Goal: Browse casually

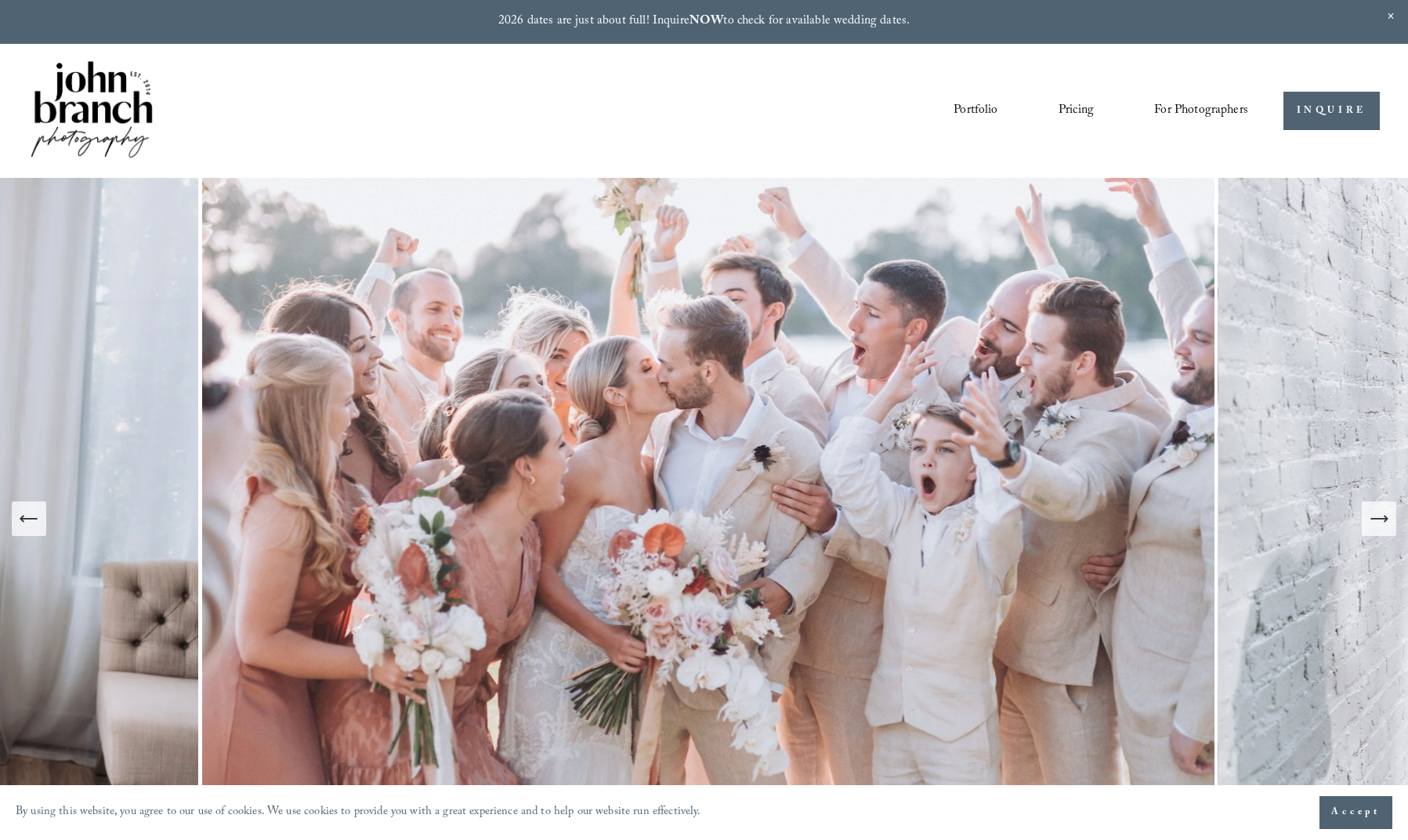
click at [1377, 522] on icon "Next Slide" at bounding box center [1379, 519] width 22 height 22
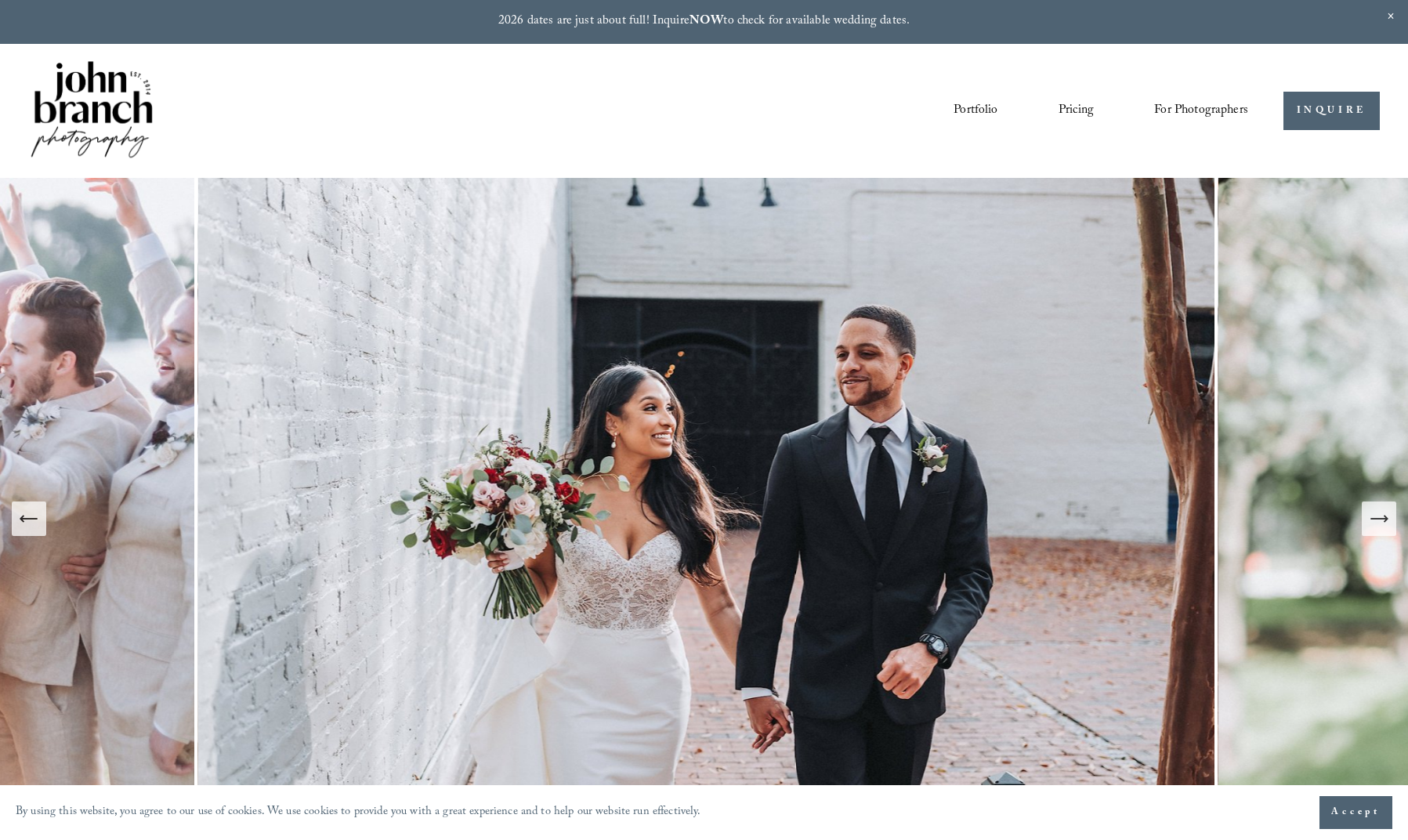
click at [1377, 522] on icon "Next Slide" at bounding box center [1379, 519] width 22 height 22
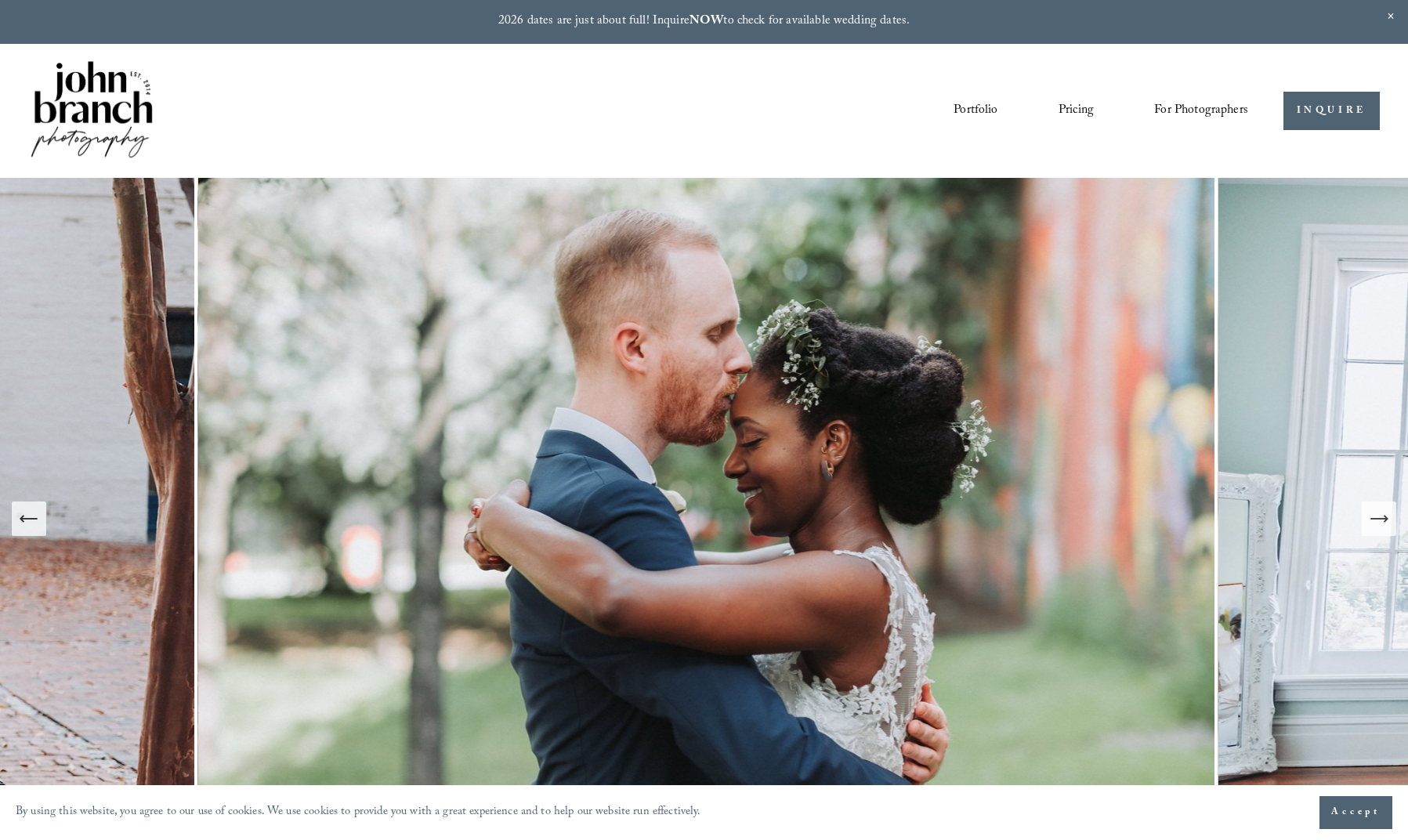
click at [1377, 522] on icon "Next Slide" at bounding box center [1379, 519] width 22 height 22
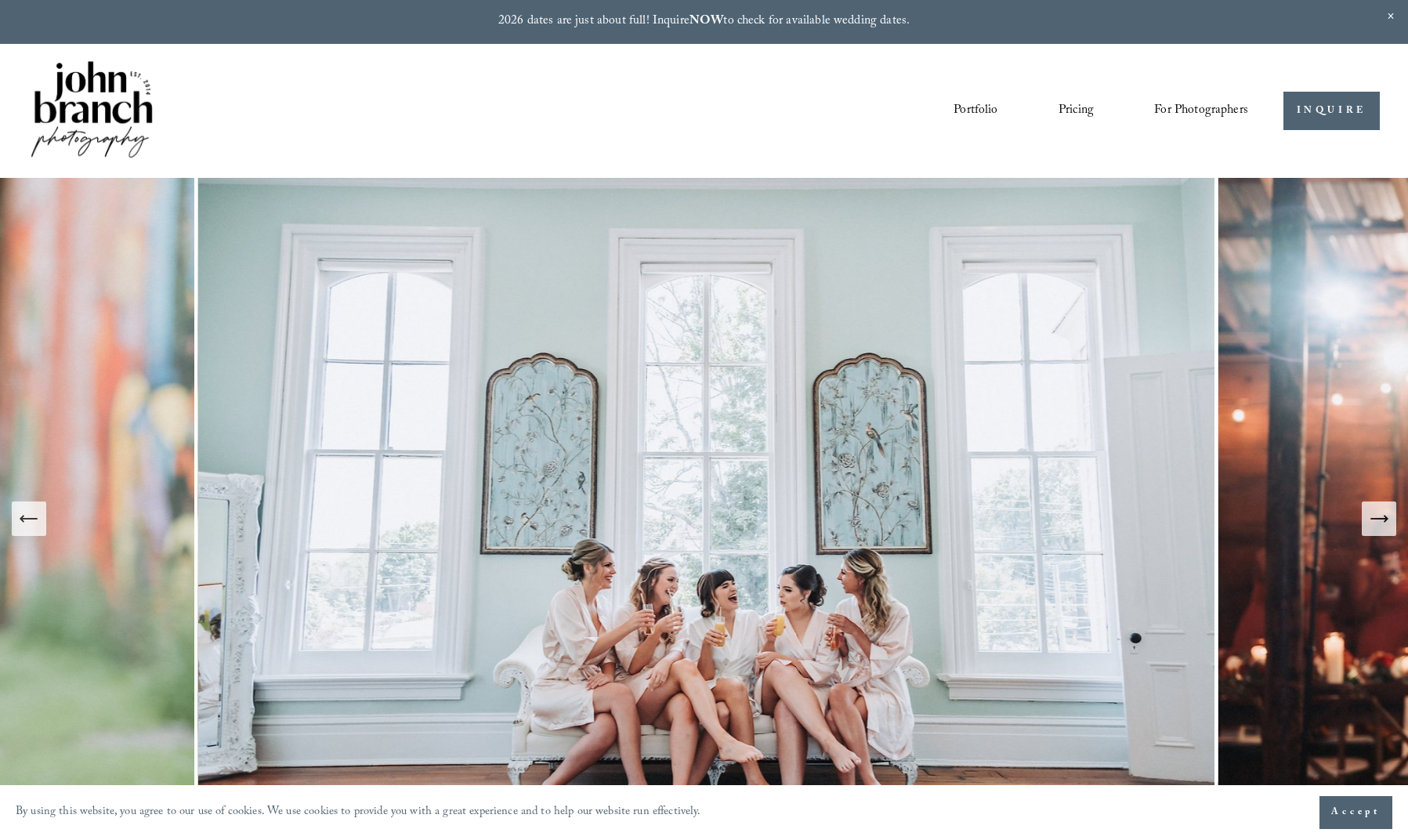
click at [1366, 521] on button "Next Slide" at bounding box center [1379, 519] width 35 height 35
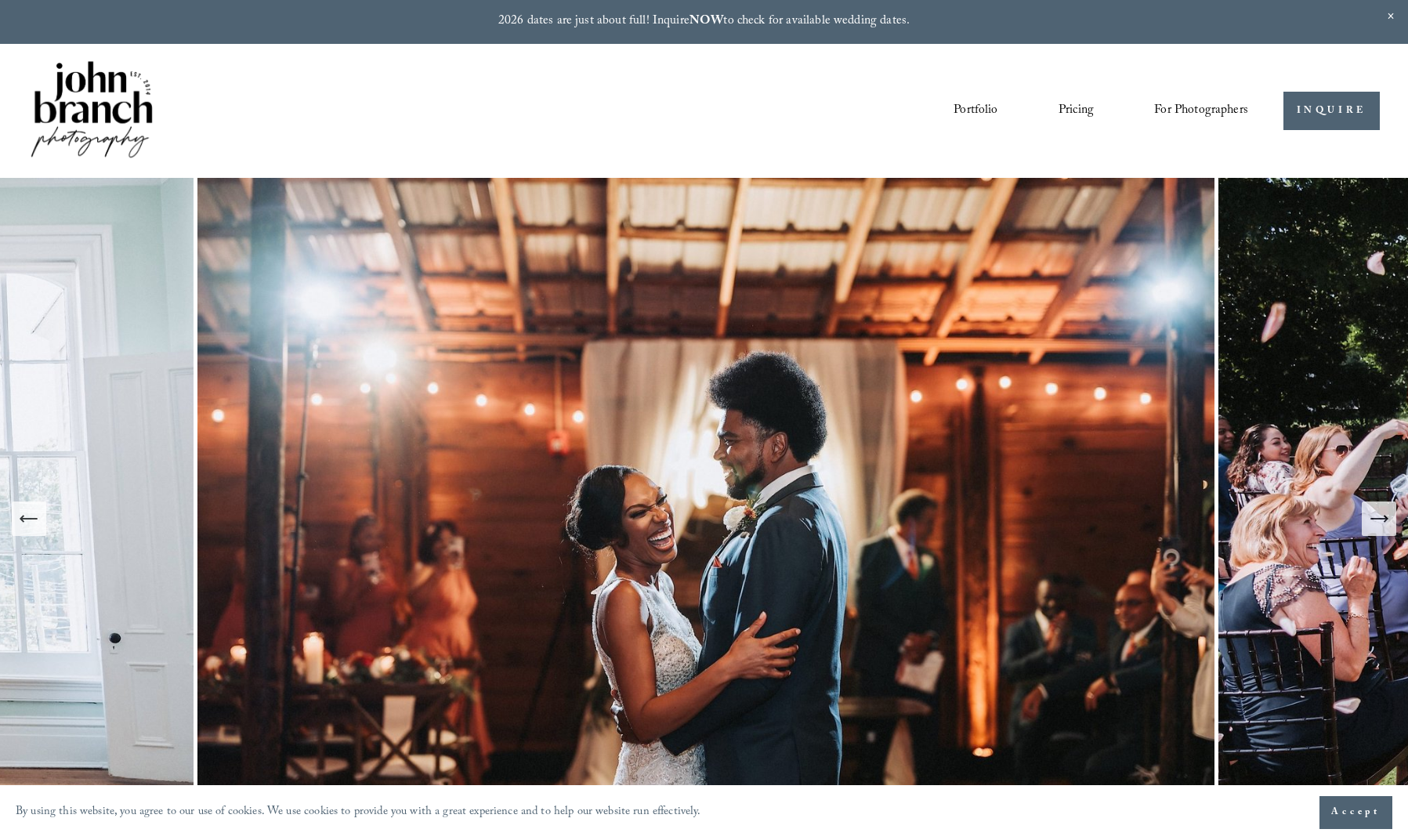
click at [1366, 521] on button "Next Slide" at bounding box center [1379, 519] width 35 height 35
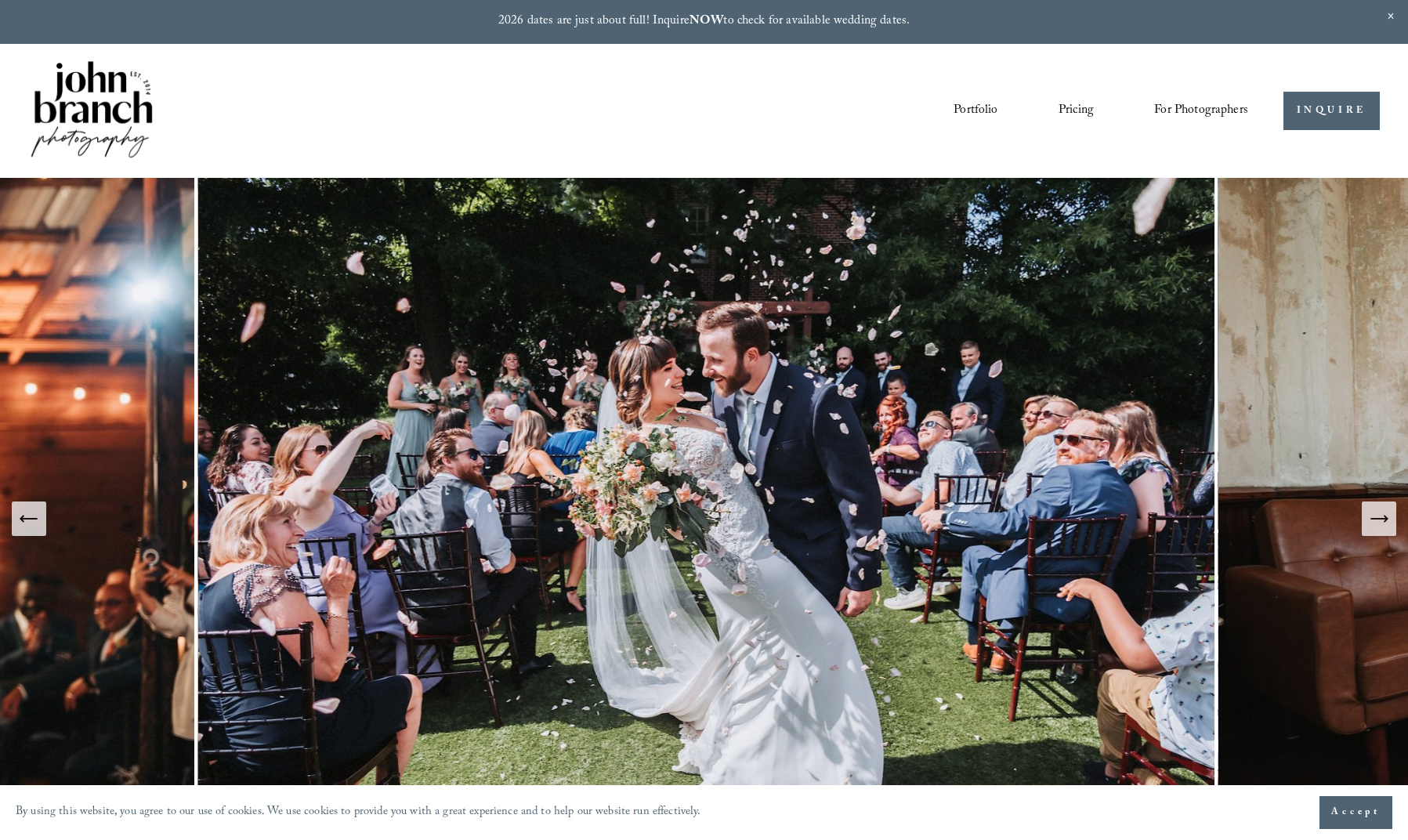
click at [1374, 520] on icon "Next Slide" at bounding box center [1379, 519] width 22 height 22
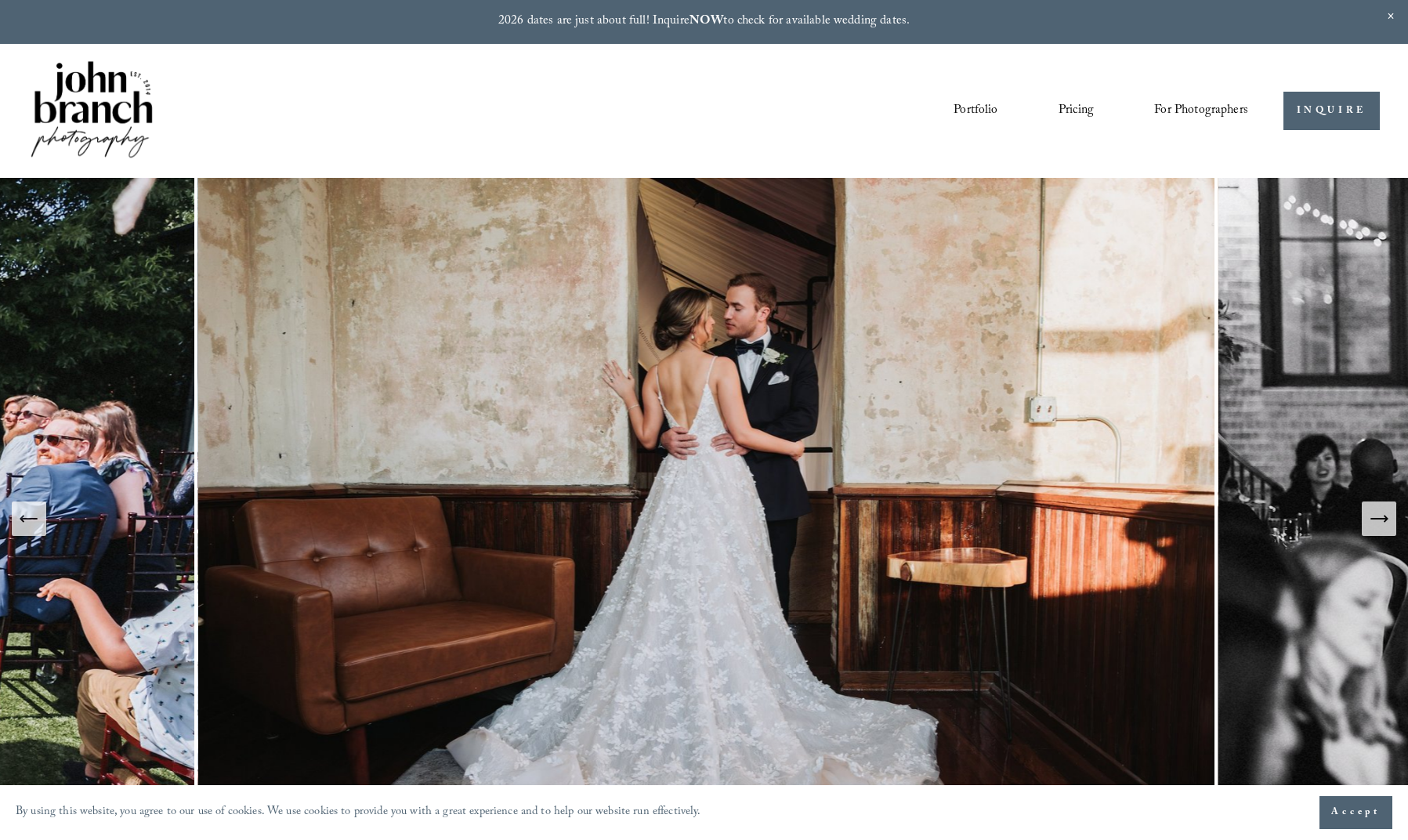
click at [1374, 520] on icon "Next Slide" at bounding box center [1379, 519] width 22 height 22
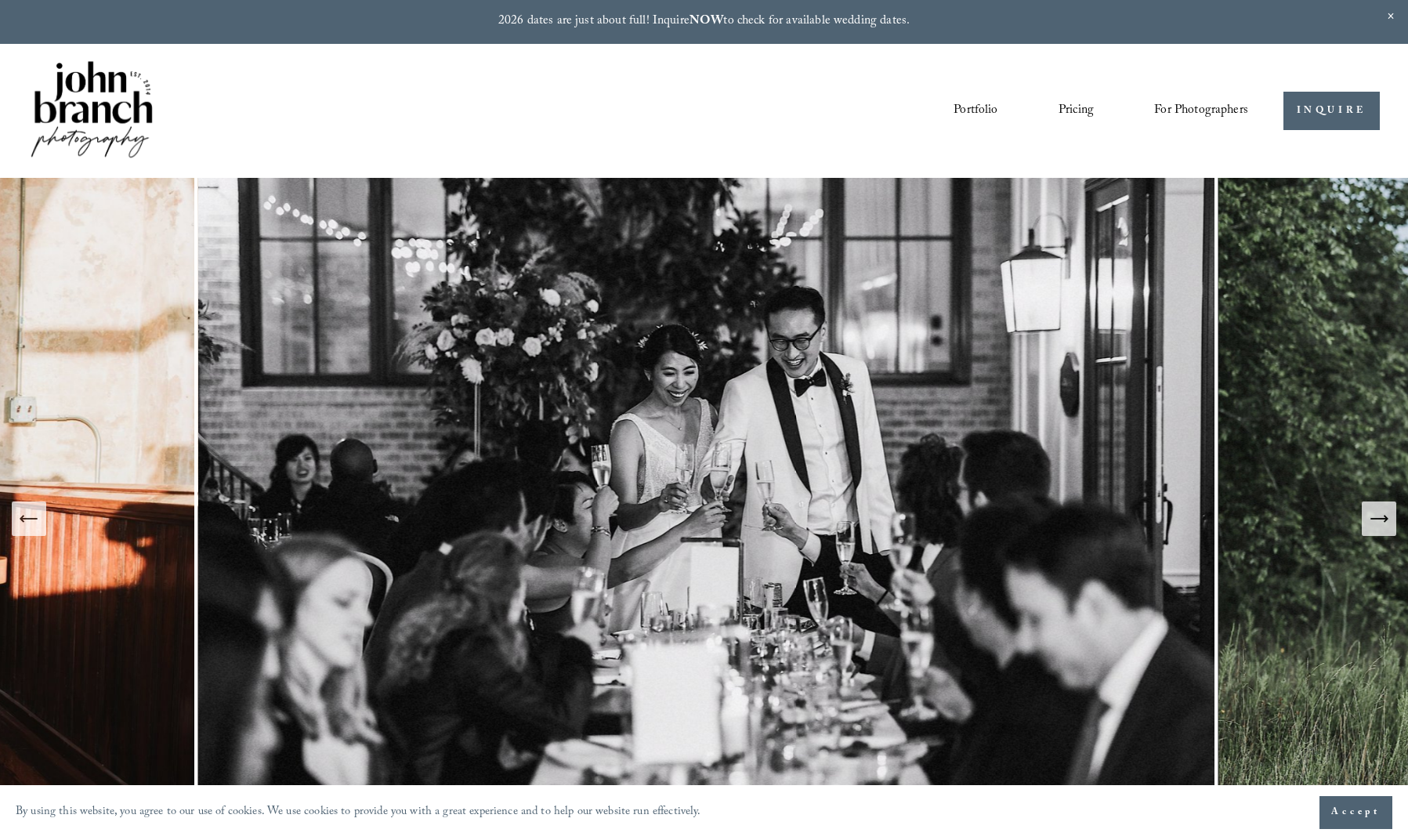
click at [1374, 520] on icon "Next Slide" at bounding box center [1379, 519] width 22 height 22
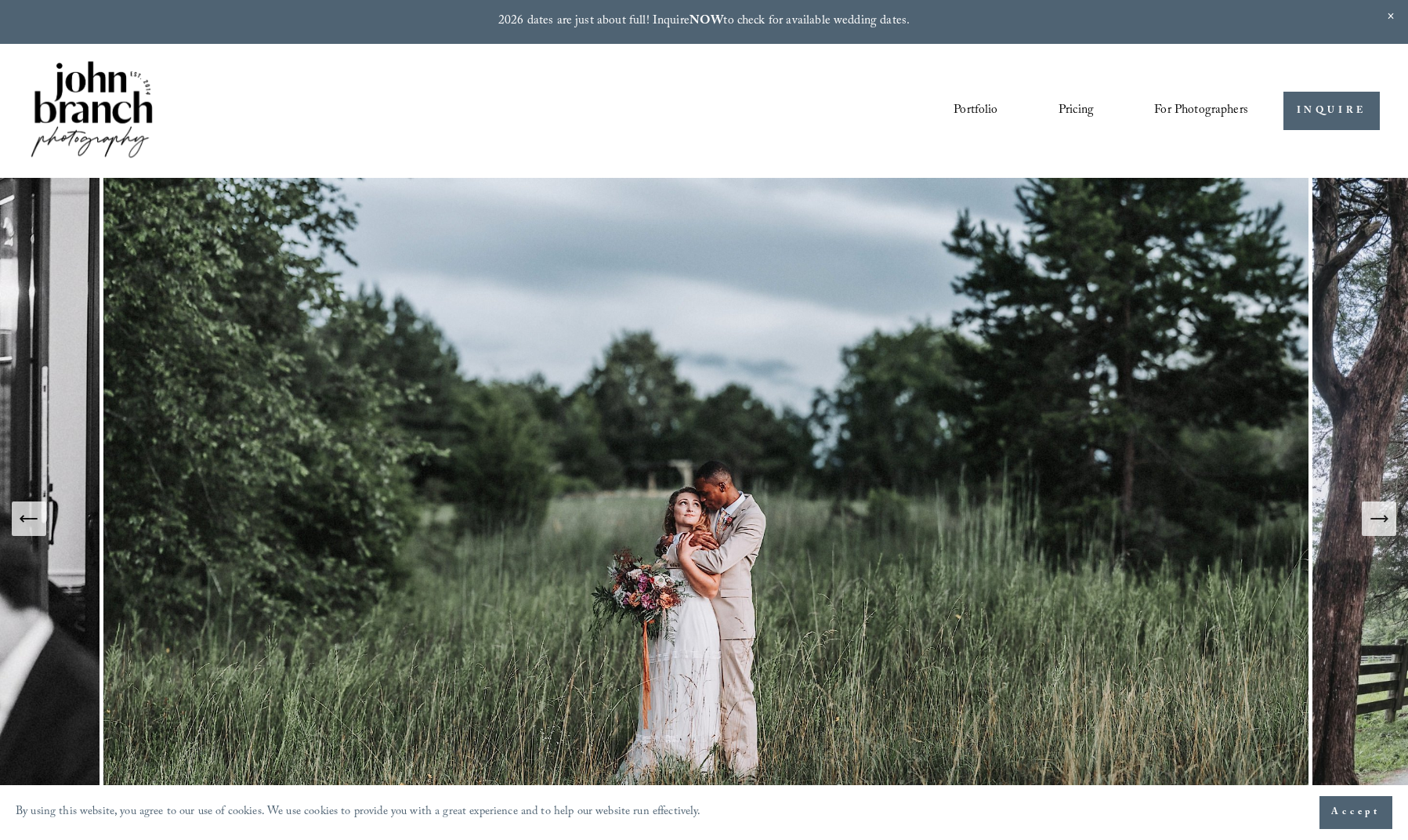
click at [1374, 520] on icon "Next Slide" at bounding box center [1379, 519] width 22 height 22
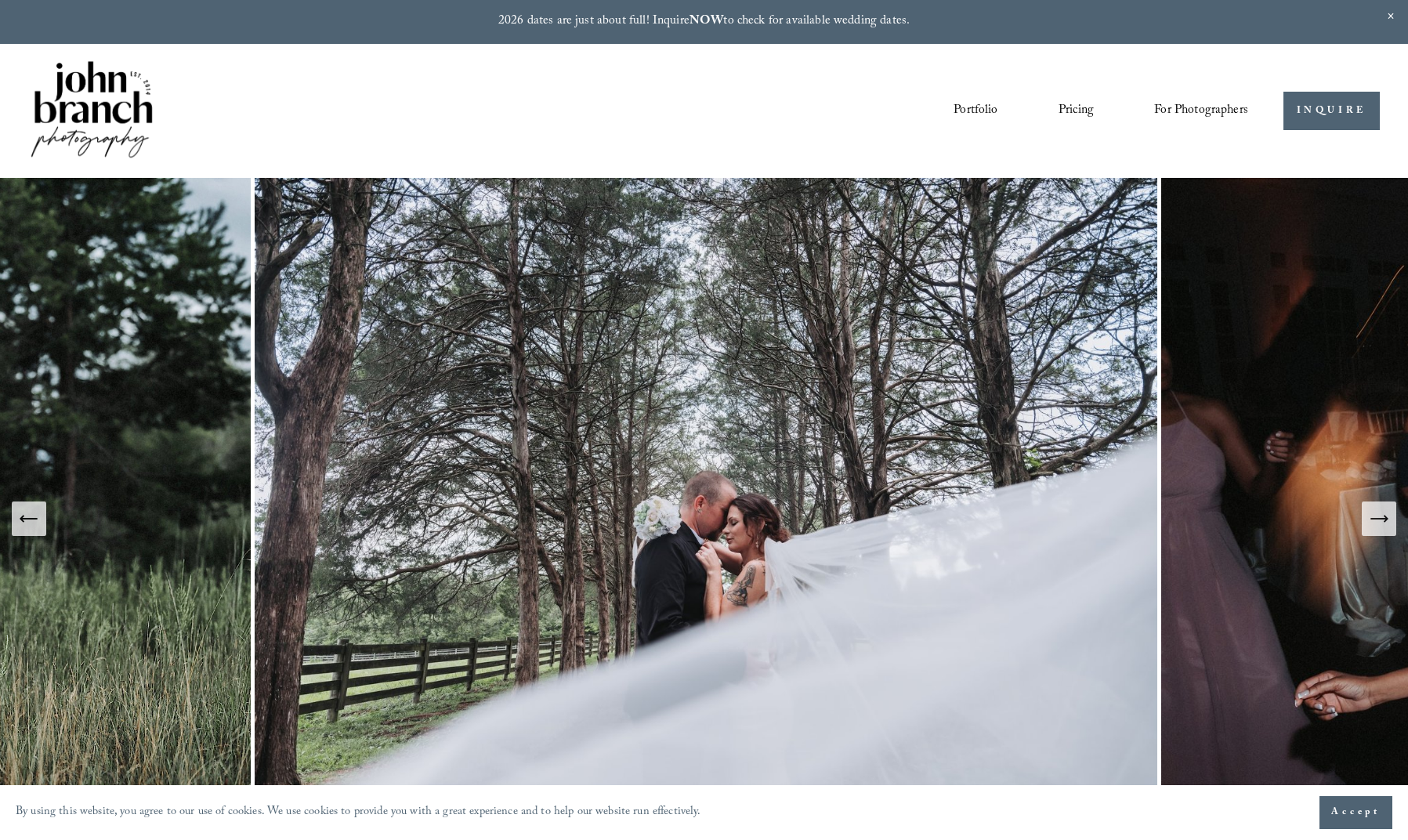
click at [1374, 520] on icon "Next Slide" at bounding box center [1379, 519] width 22 height 22
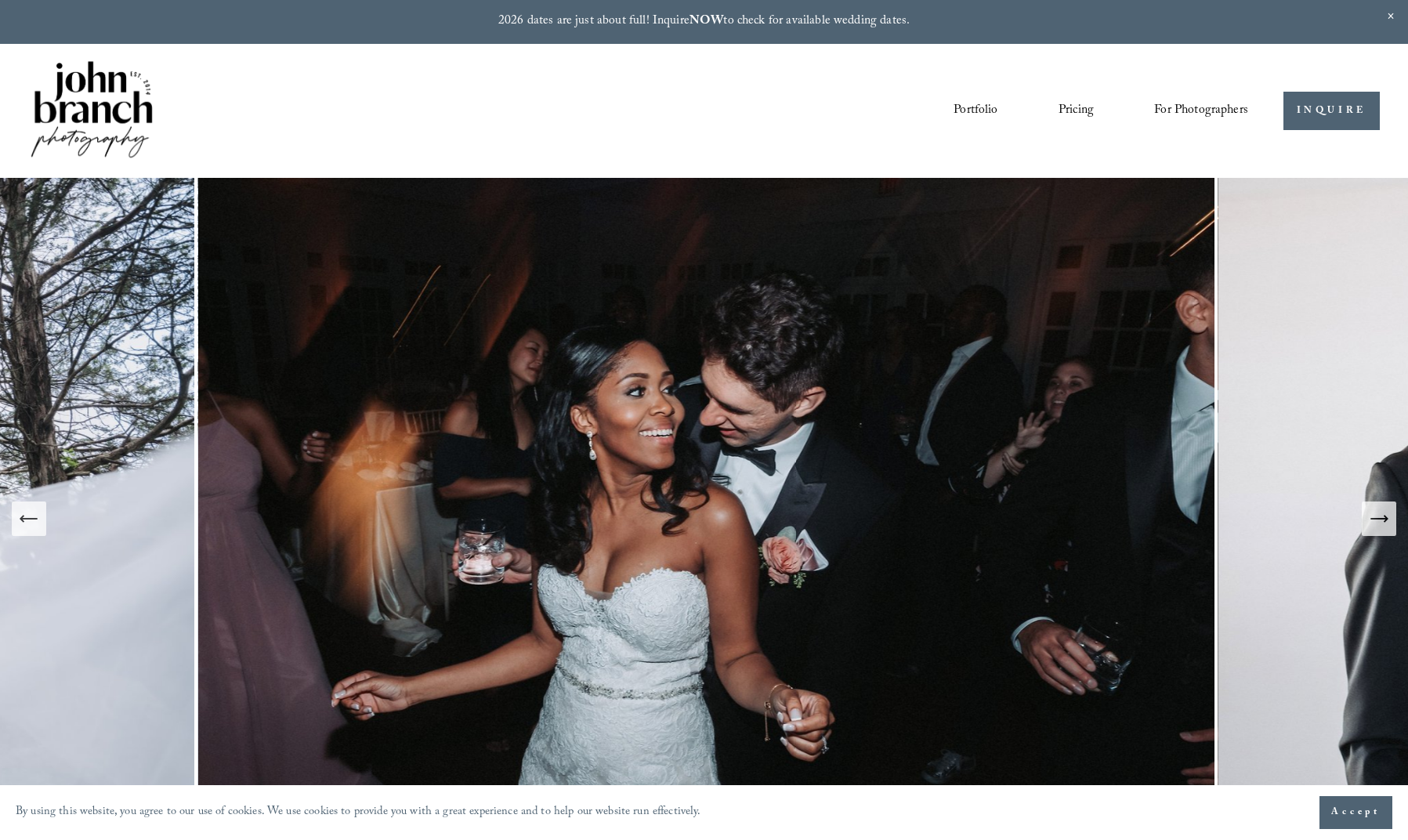
click at [1374, 520] on icon "Next Slide" at bounding box center [1379, 519] width 22 height 22
